Goal: Task Accomplishment & Management: Use online tool/utility

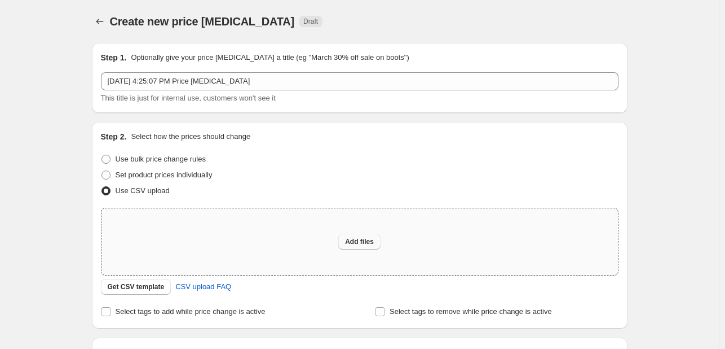
click at [369, 241] on span "Add files" at bounding box center [359, 241] width 29 height 9
type input "C:\fakepath\[DATE] New Discounts - [PERSON_NAME] - [DATE] New Discounts - [PERS…"
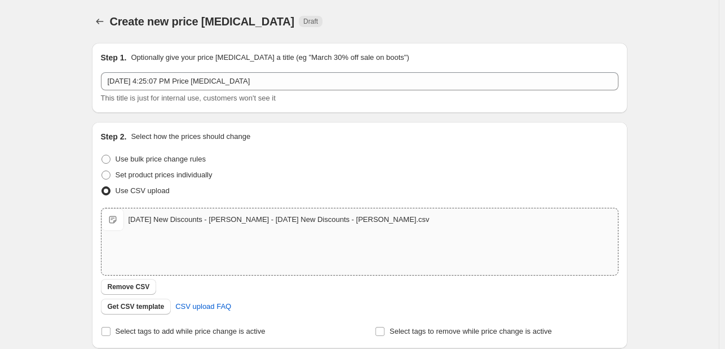
click at [153, 70] on div "Step 1. Optionally give your price [MEDICAL_DATA] a title (eg "March 30% off sa…" at bounding box center [360, 78] width 518 height 52
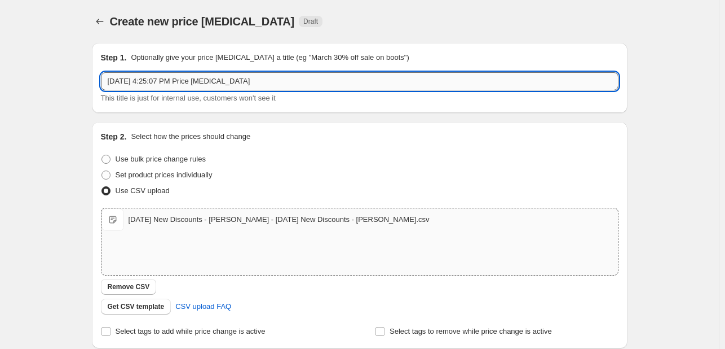
click at [155, 76] on input "[DATE] 4:25:07 PM Price [MEDICAL_DATA]" at bounding box center [360, 81] width 518 height 18
paste input "[DATE] New Discounts - [PERSON_NAME]"
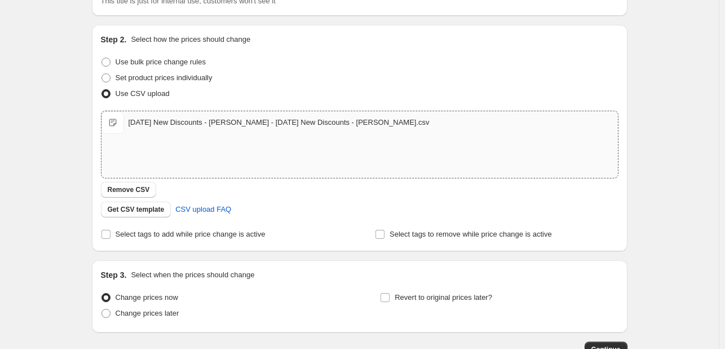
scroll to position [174, 0]
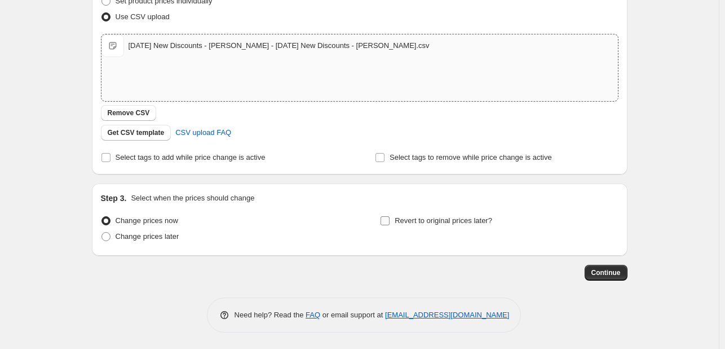
type input "[DATE] New Discounts - [PERSON_NAME]"
click at [408, 222] on span "Revert to original prices later?" at bounding box center [444, 220] width 98 height 8
click at [390, 222] on input "Revert to original prices later?" at bounding box center [385, 220] width 9 height 9
checkbox input "true"
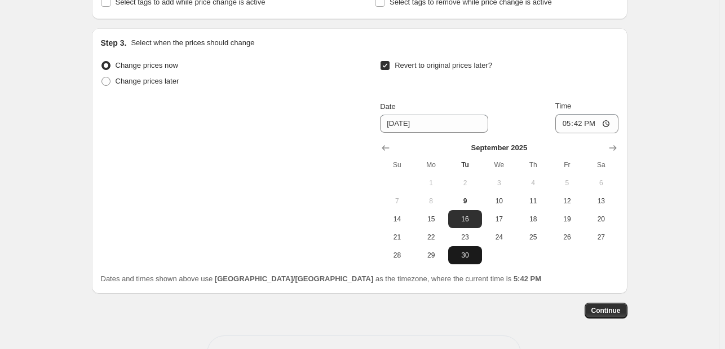
scroll to position [329, 0]
click at [614, 153] on button "Show next month, October 2025" at bounding box center [613, 147] width 16 height 16
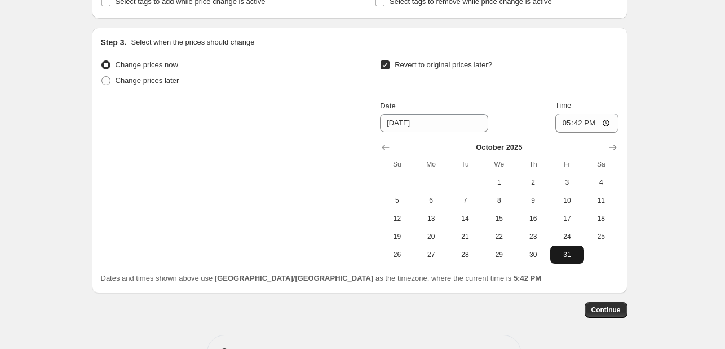
click at [568, 255] on span "31" at bounding box center [567, 254] width 25 height 9
type input "[DATE]"
click at [571, 125] on input "17:42" at bounding box center [586, 122] width 63 height 19
click at [606, 122] on input "17:42" at bounding box center [586, 122] width 63 height 19
type input "12:10"
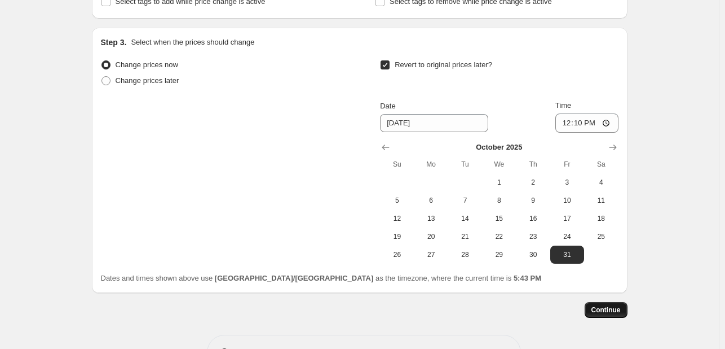
click at [612, 314] on button "Continue" at bounding box center [606, 310] width 43 height 16
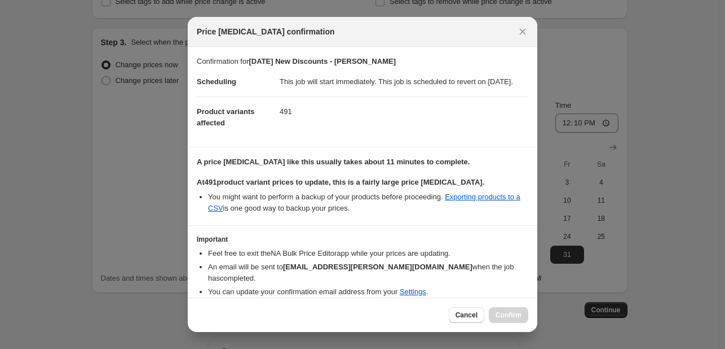
scroll to position [45, 0]
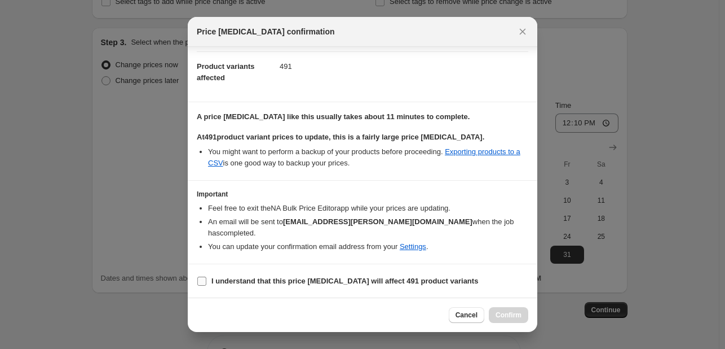
click at [199, 280] on input "I understand that this price [MEDICAL_DATA] will affect 491 product variants" at bounding box center [201, 280] width 9 height 9
checkbox input "true"
click at [506, 308] on button "Confirm" at bounding box center [508, 315] width 39 height 16
